Goal: Entertainment & Leisure: Consume media (video, audio)

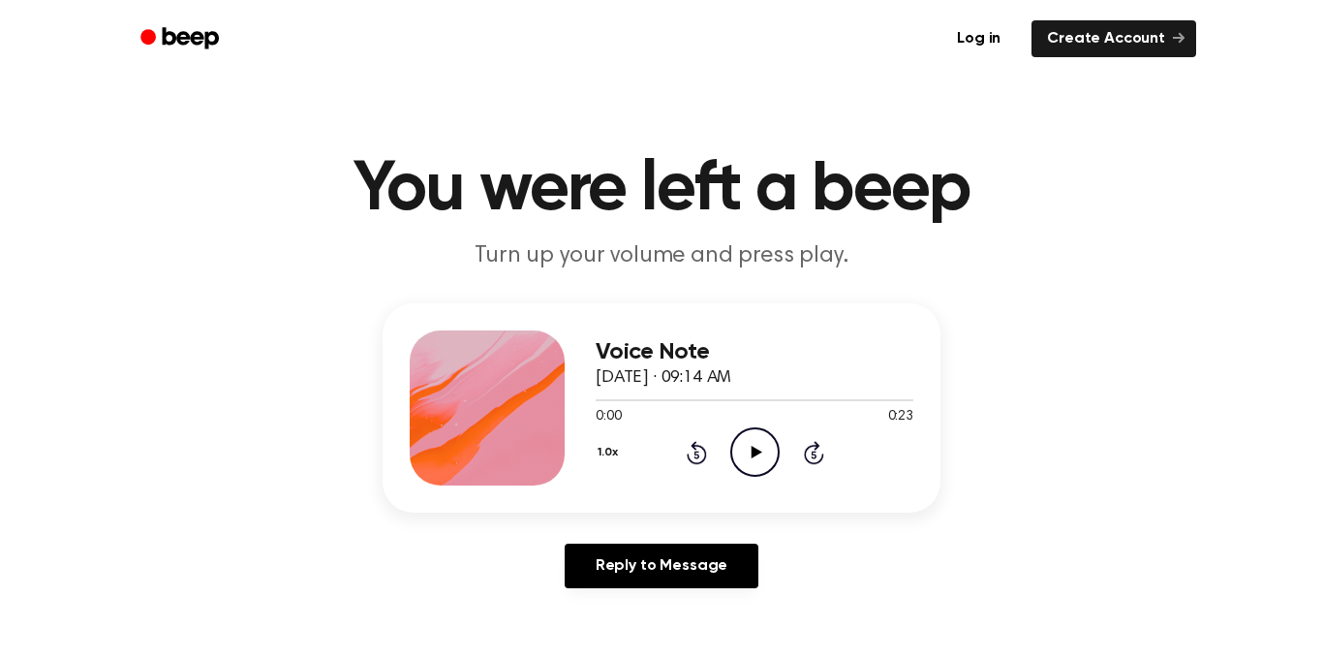
click at [741, 442] on icon "Play Audio" at bounding box center [754, 451] width 49 height 49
click at [601, 400] on div at bounding box center [750, 400] width 308 height 2
click at [752, 451] on icon at bounding box center [756, 451] width 11 height 13
click at [763, 456] on icon "Play Audio" at bounding box center [754, 451] width 49 height 49
click at [734, 471] on icon "Play Audio" at bounding box center [754, 451] width 49 height 49
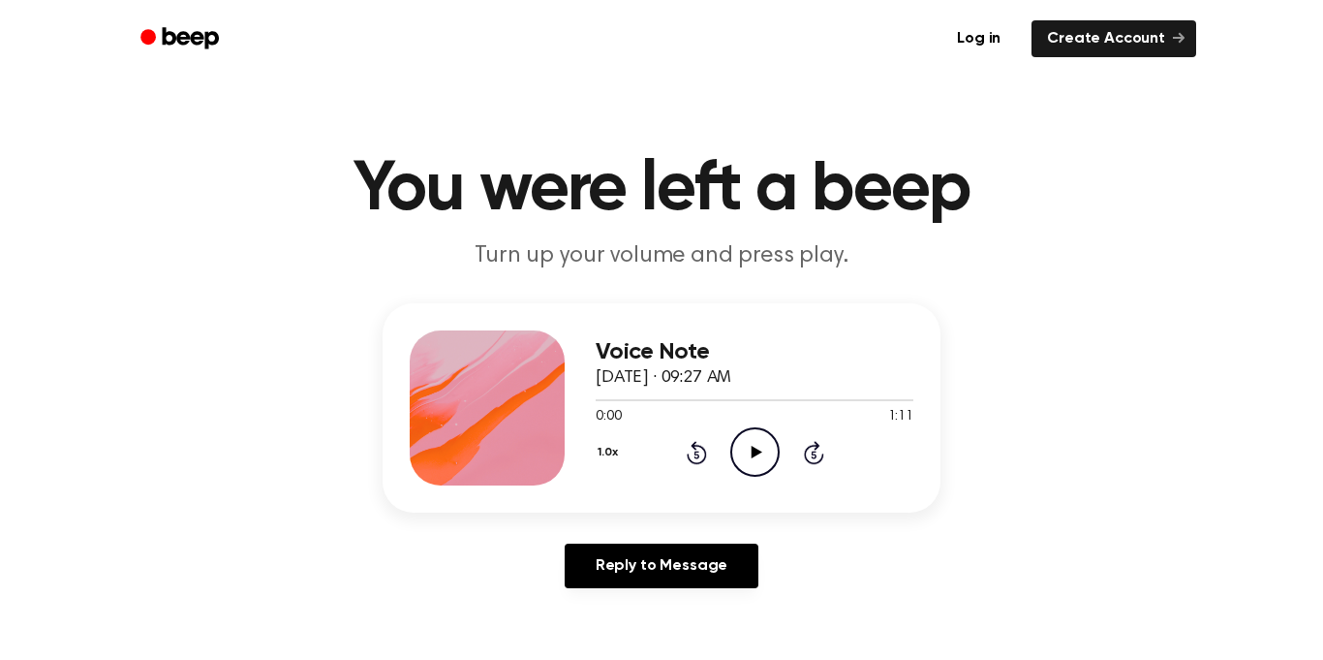
click at [755, 436] on icon "Play Audio" at bounding box center [754, 451] width 49 height 49
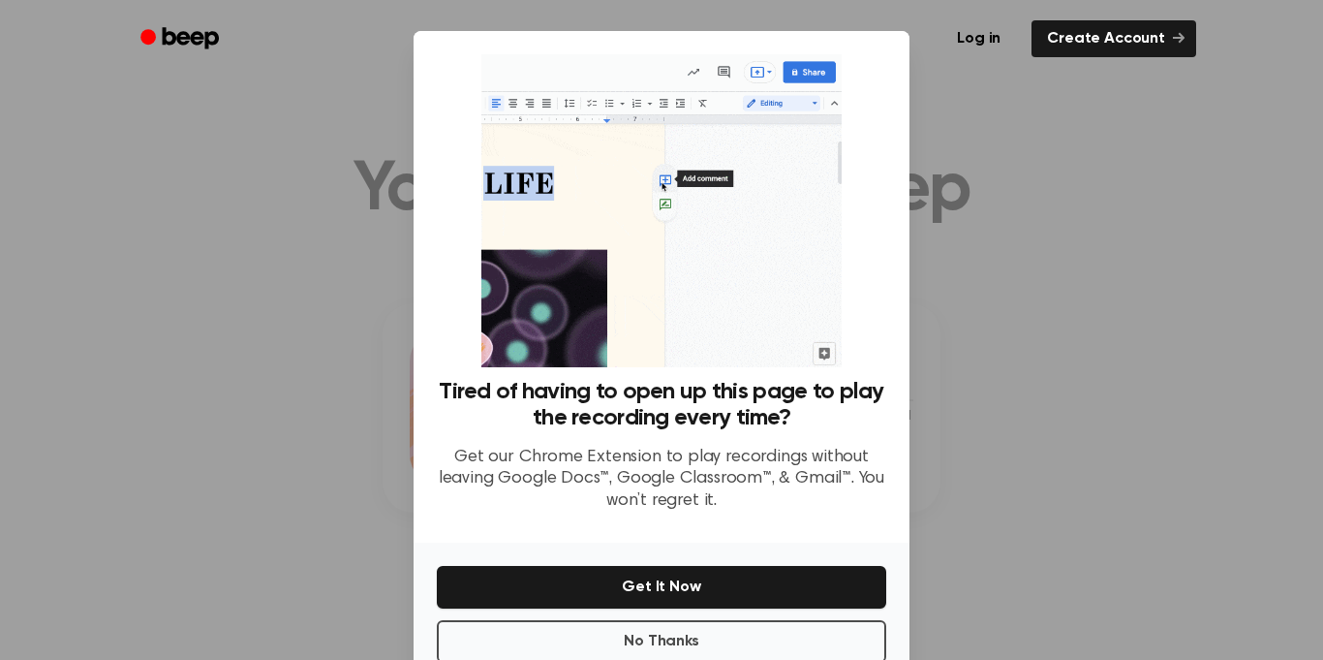
click at [1035, 552] on div at bounding box center [661, 330] width 1323 height 660
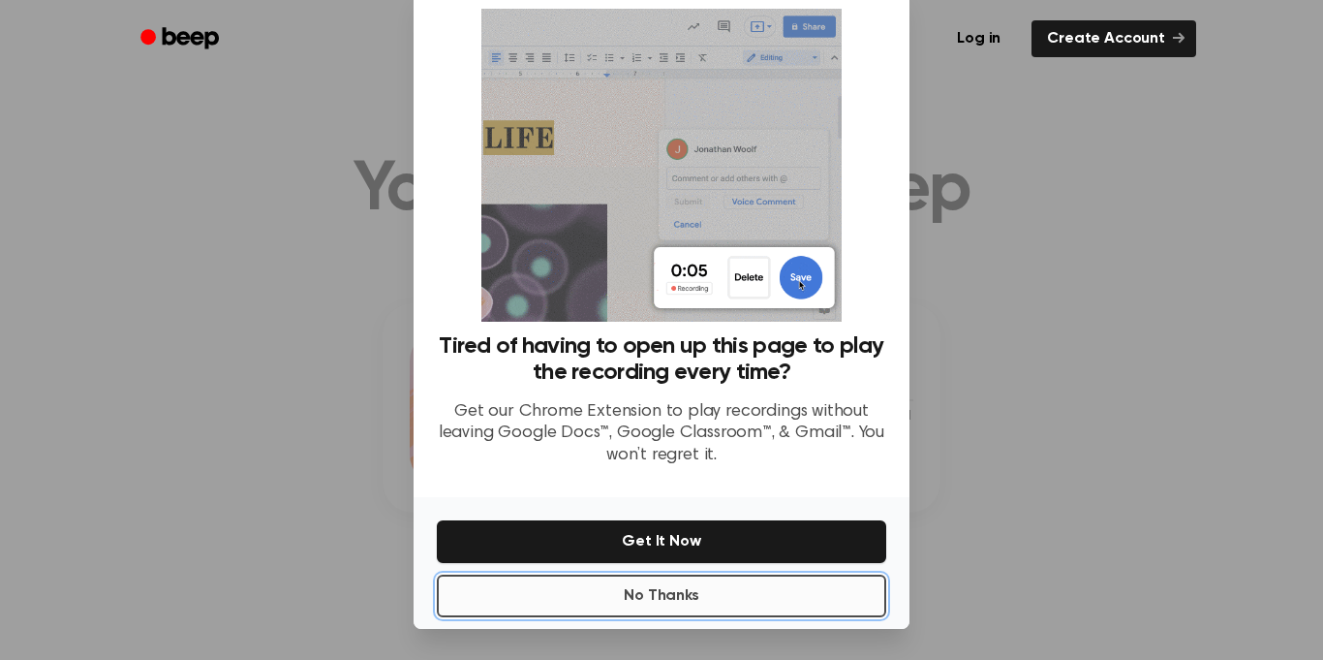
click at [592, 610] on button "No Thanks" at bounding box center [661, 595] width 449 height 43
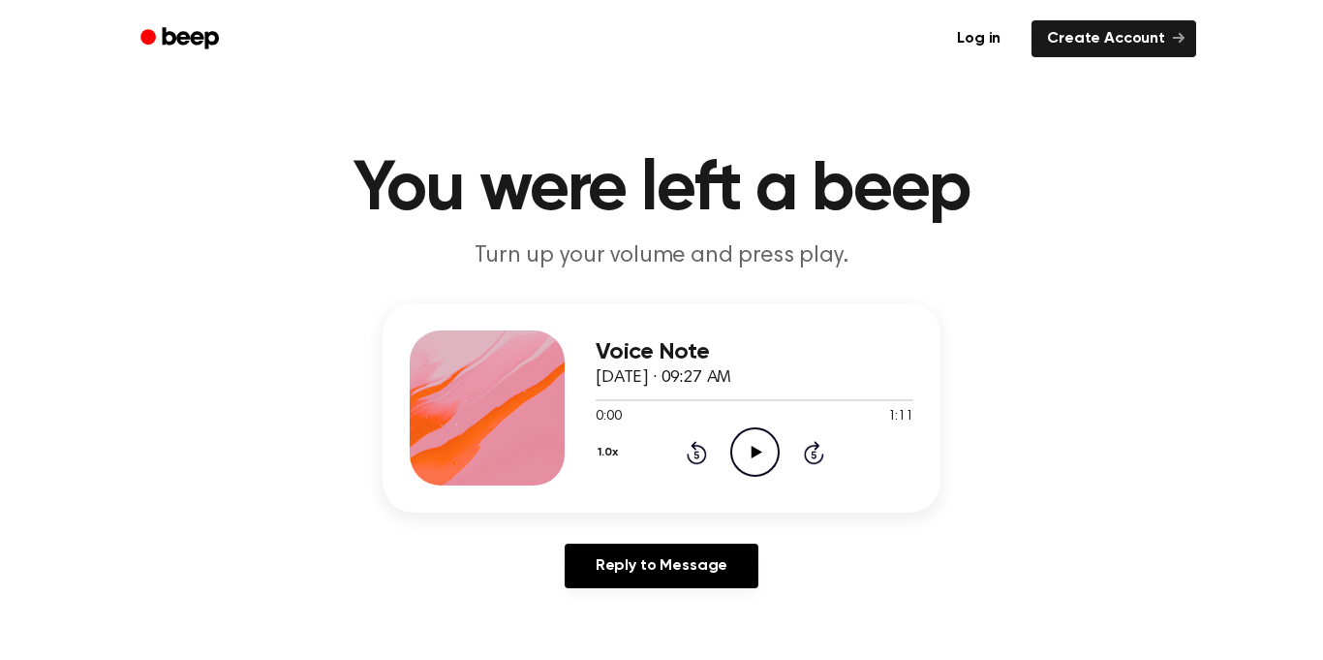
click at [743, 439] on icon "Play Audio" at bounding box center [754, 451] width 49 height 49
click at [754, 454] on icon at bounding box center [756, 451] width 11 height 13
click at [750, 443] on icon "Play Audio" at bounding box center [754, 451] width 49 height 49
click at [737, 448] on icon "Play Audio" at bounding box center [754, 451] width 49 height 49
click at [746, 457] on icon "Play Audio" at bounding box center [754, 451] width 49 height 49
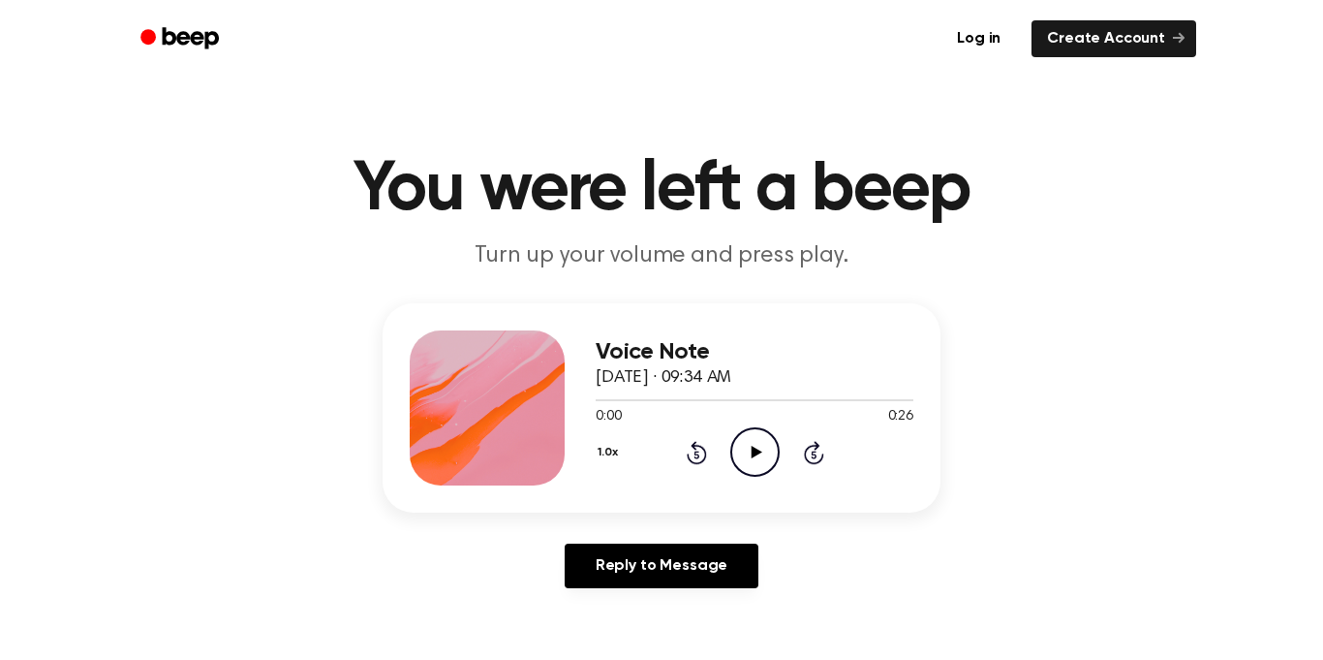
click at [754, 447] on icon "Play Audio" at bounding box center [754, 451] width 49 height 49
click at [751, 459] on icon "Play Audio" at bounding box center [754, 451] width 49 height 49
click at [809, 451] on icon "Skip 5 seconds" at bounding box center [813, 452] width 21 height 25
click at [694, 465] on div "1.0x Rewind 5 seconds Play Audio Skip 5 seconds" at bounding box center [755, 451] width 318 height 49
click at [696, 462] on icon at bounding box center [697, 452] width 20 height 23
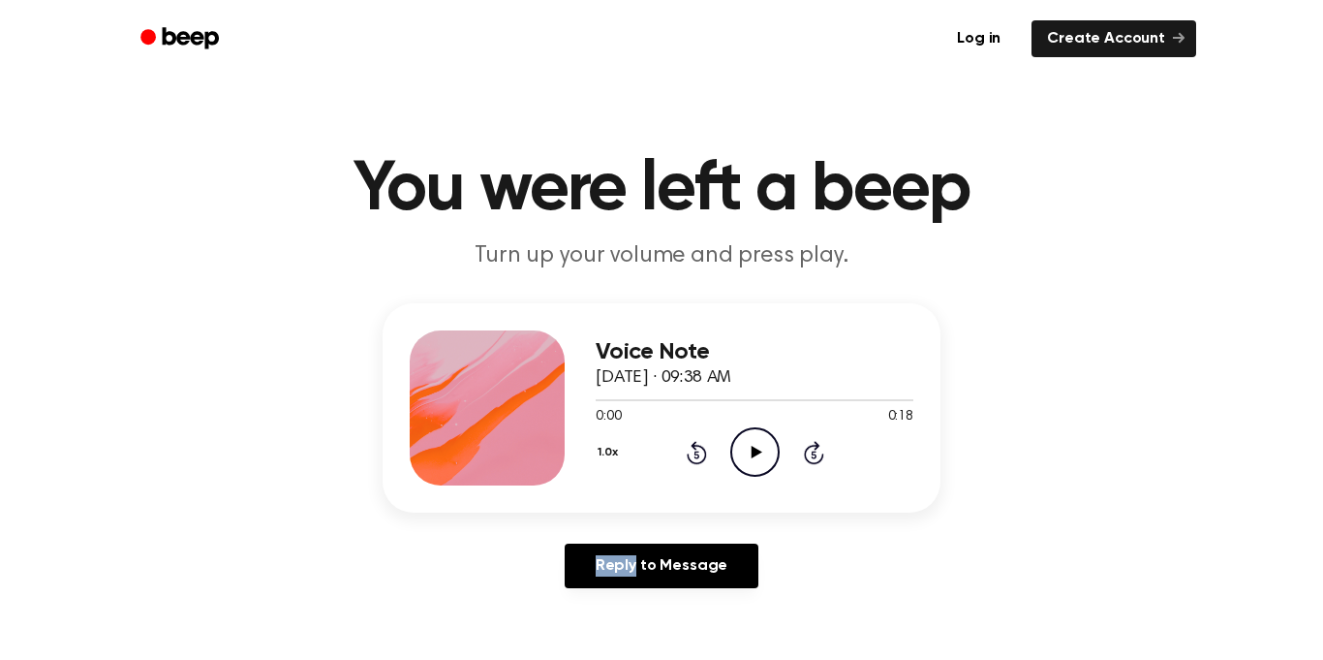
click at [696, 462] on icon at bounding box center [697, 452] width 20 height 23
click at [781, 457] on div "1.0x Rewind 5 seconds Play Audio Skip 5 seconds" at bounding box center [755, 451] width 318 height 49
click at [765, 448] on icon "Play Audio" at bounding box center [754, 451] width 49 height 49
